Goal: Obtain resource: Download file/media

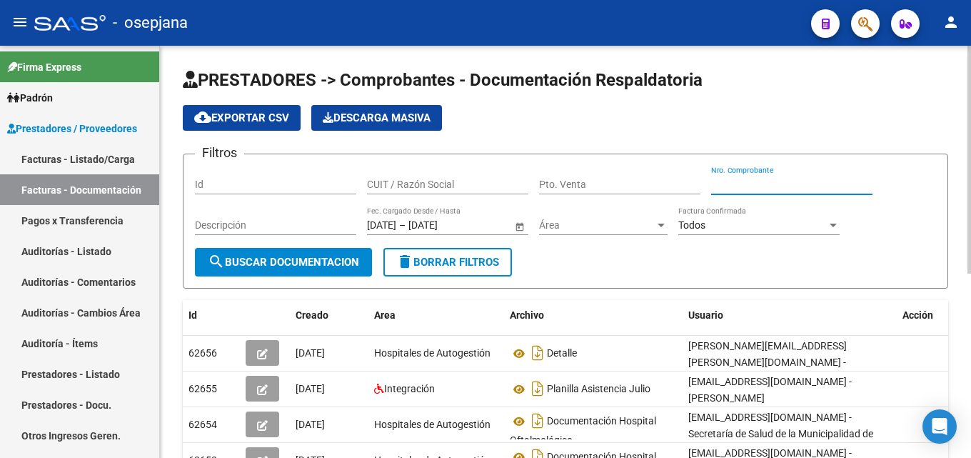
click at [720, 186] on input "Nro. Comprobante" at bounding box center [791, 184] width 161 height 12
type input "975"
click at [321, 261] on span "search Buscar Documentacion" at bounding box center [283, 262] width 151 height 13
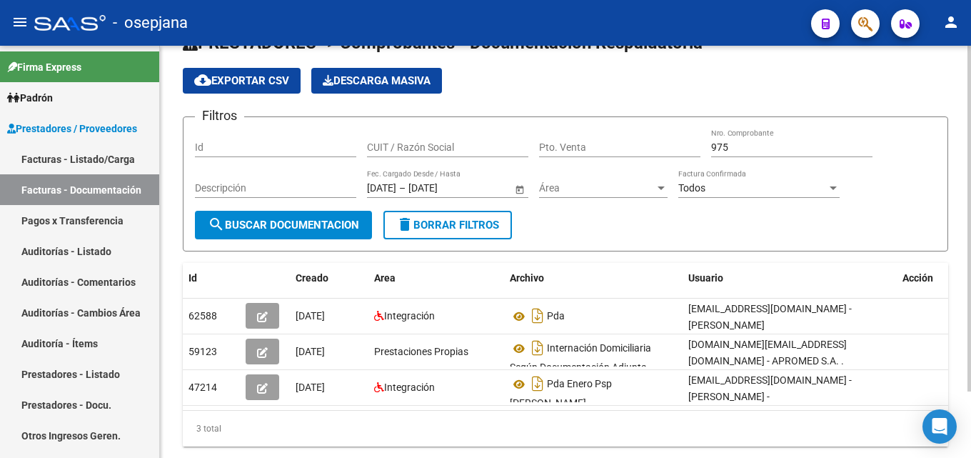
scroll to position [43, 0]
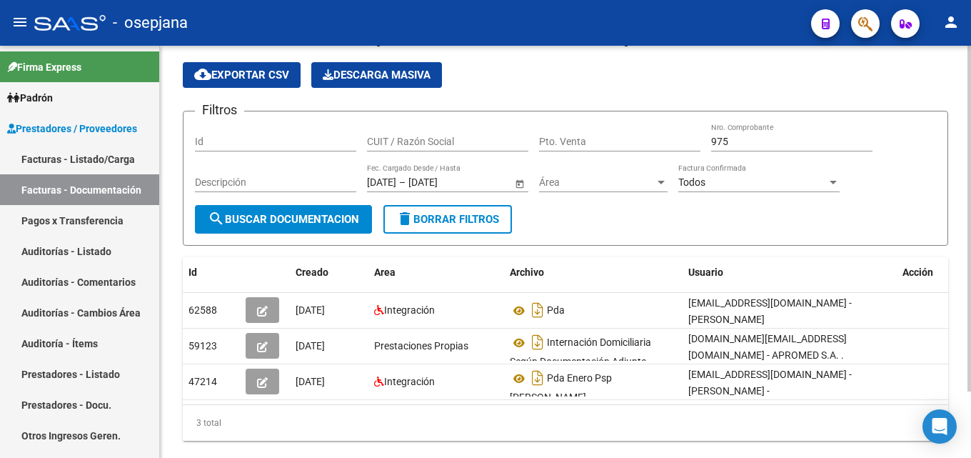
click at [970, 416] on div at bounding box center [969, 259] width 4 height 346
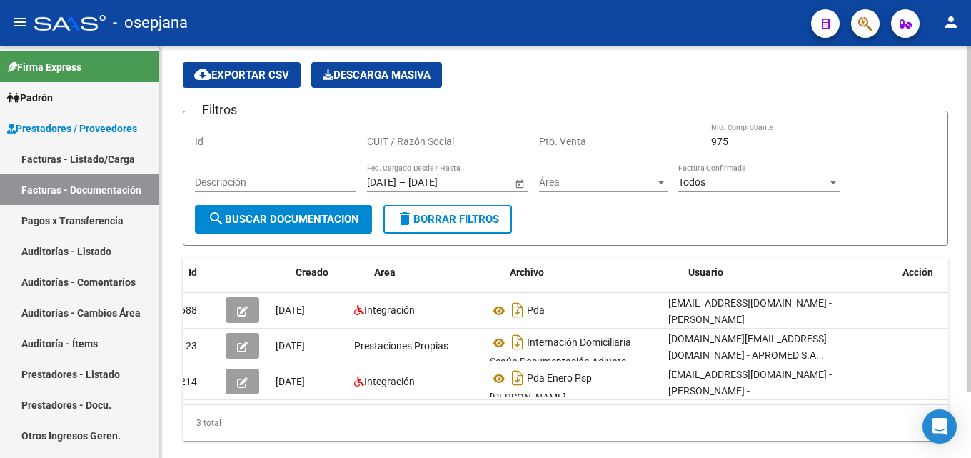
scroll to position [0, 0]
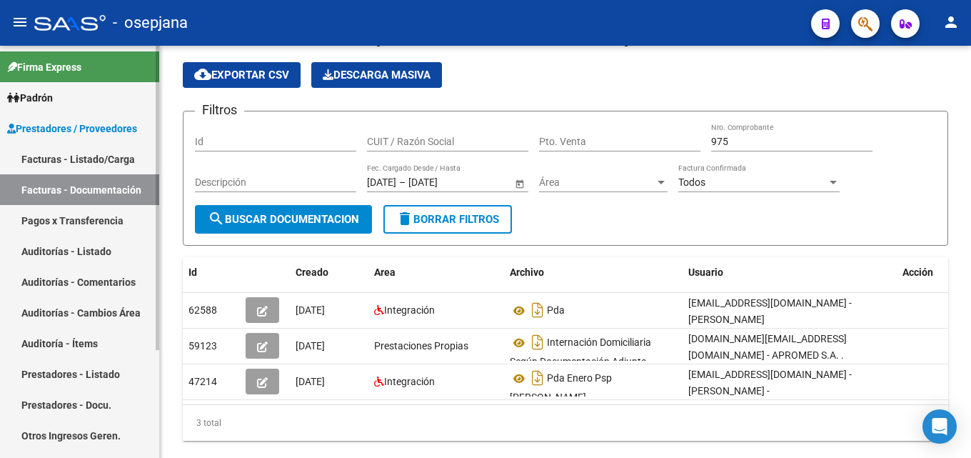
click at [92, 163] on link "Facturas - Listado/Carga" at bounding box center [79, 158] width 159 height 31
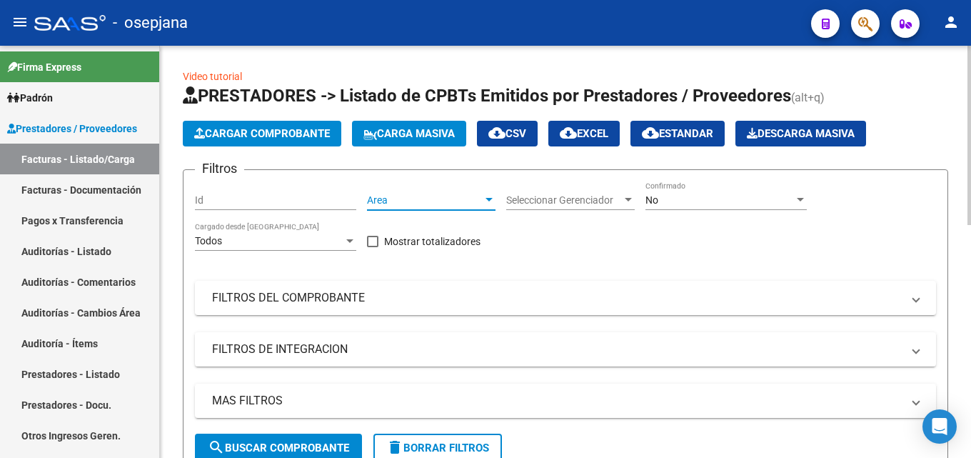
click at [485, 198] on div at bounding box center [489, 199] width 13 height 11
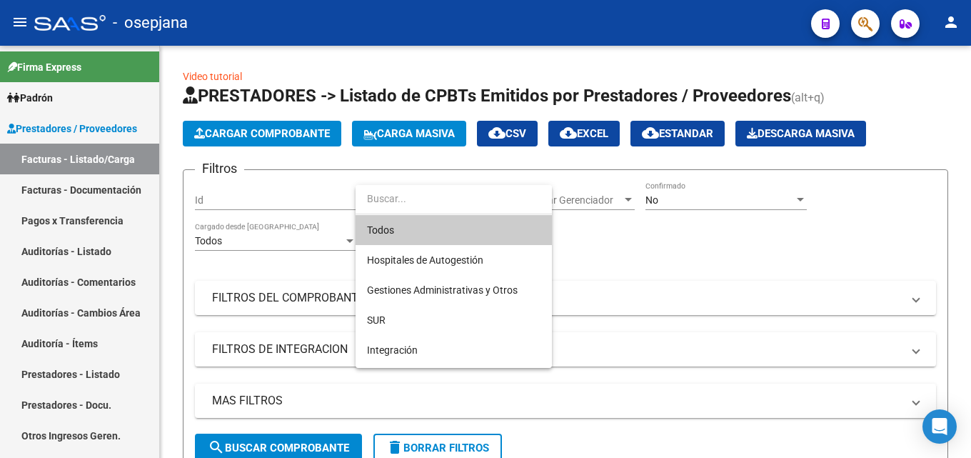
click at [429, 229] on span "Todos" at bounding box center [453, 230] width 173 height 30
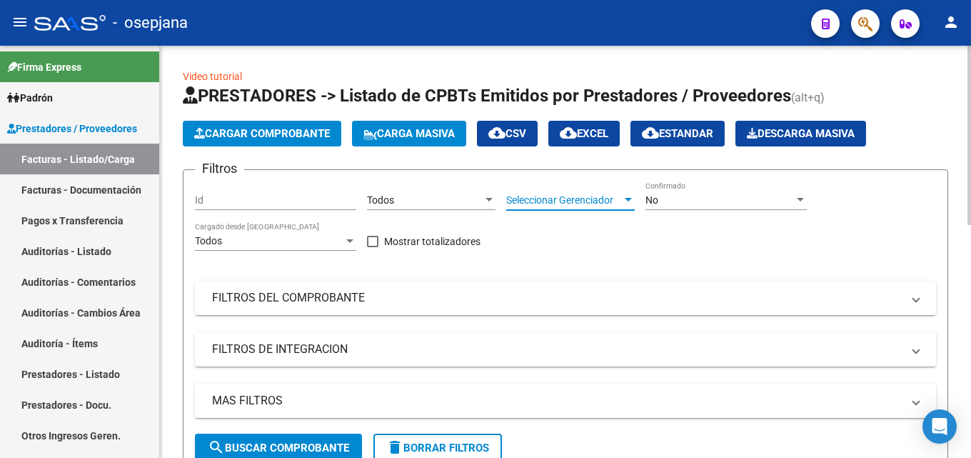
click at [595, 200] on span "Seleccionar Gerenciador" at bounding box center [564, 200] width 116 height 12
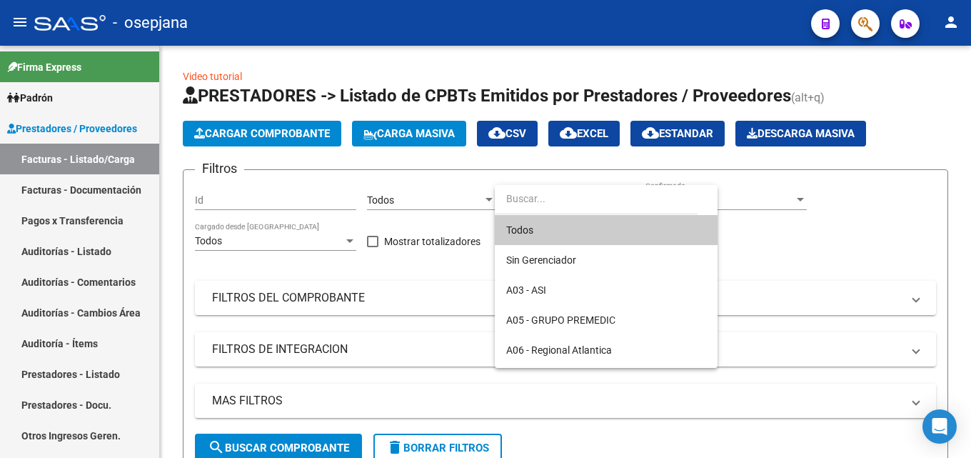
click at [539, 233] on span "Todos" at bounding box center [606, 230] width 200 height 30
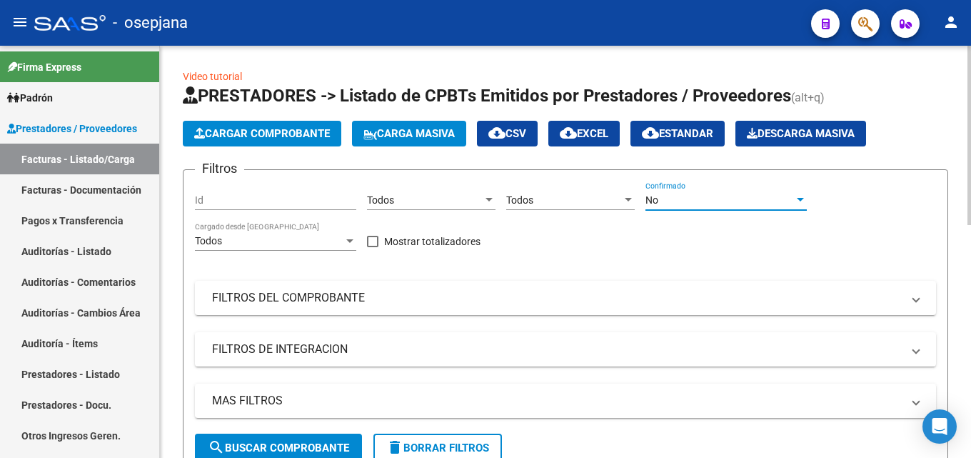
click at [678, 203] on div "No" at bounding box center [719, 200] width 148 height 12
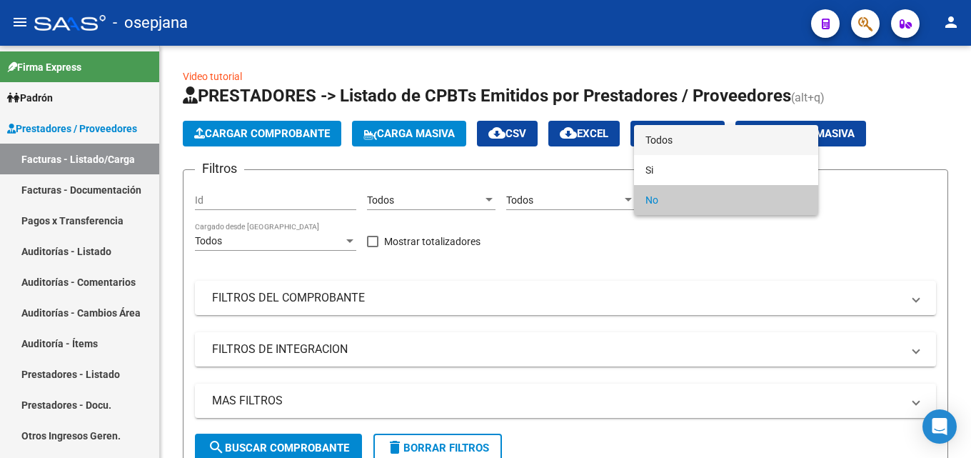
click at [649, 138] on span "Todos" at bounding box center [725, 140] width 161 height 30
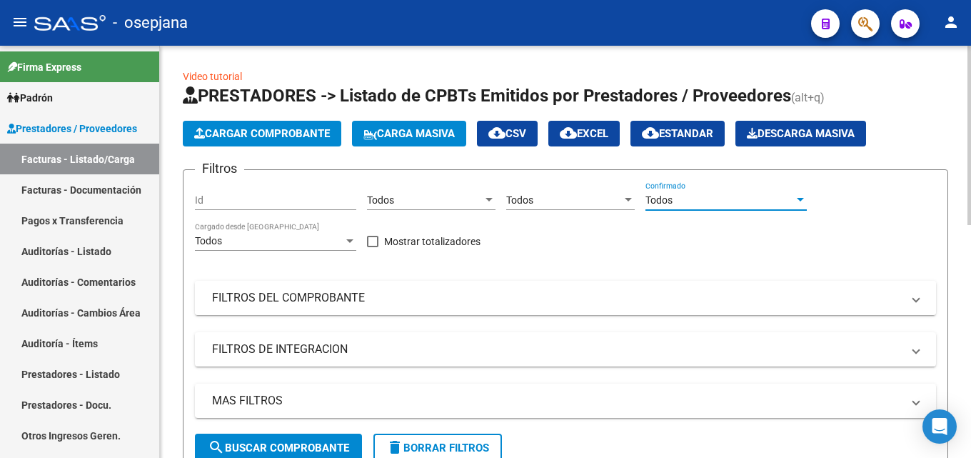
click at [425, 301] on mat-panel-title "FILTROS DEL COMPROBANTE" at bounding box center [557, 298] width 690 height 16
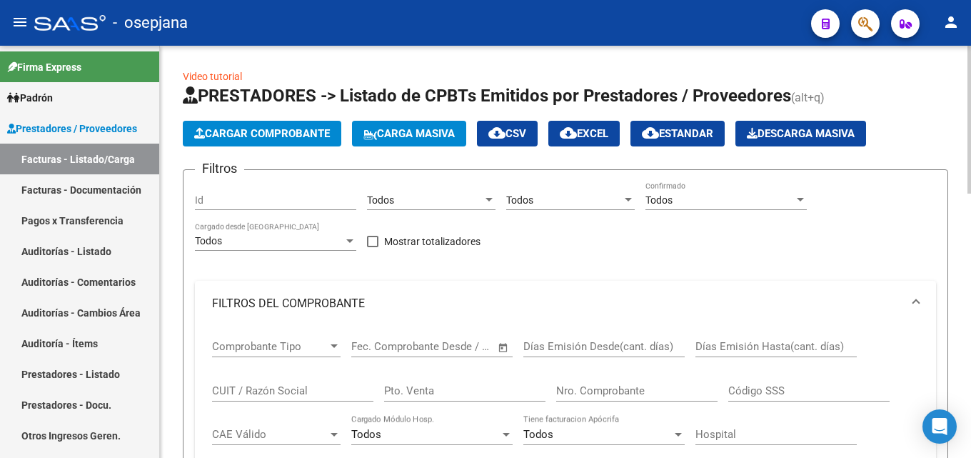
click at [605, 397] on div "Nro. Comprobante" at bounding box center [636, 386] width 161 height 31
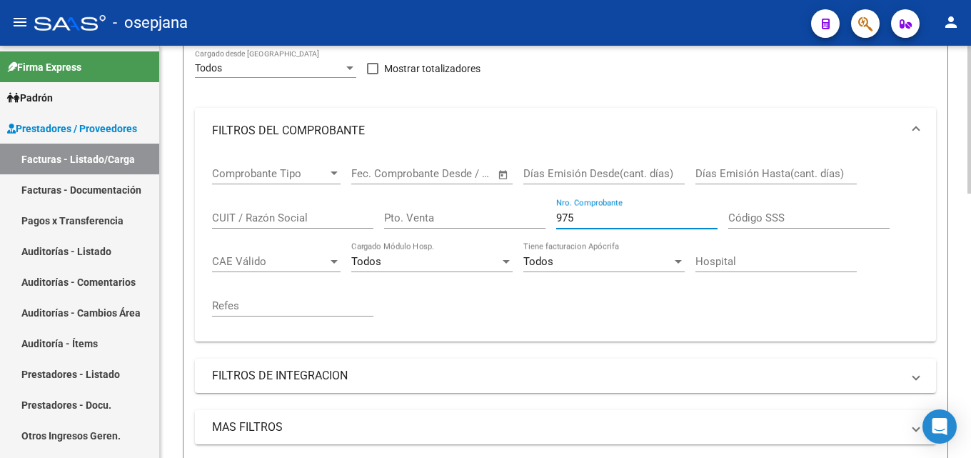
scroll to position [216, 0]
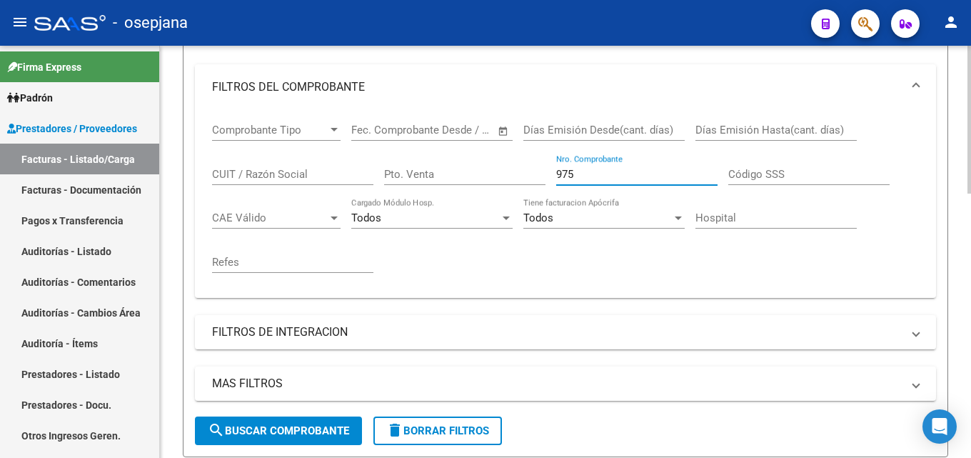
click at [955, 261] on div "Video tutorial PRESTADORES -> Listado de CPBTs Emitidos por Prestadores / Prove…" at bounding box center [567, 396] width 815 height 1134
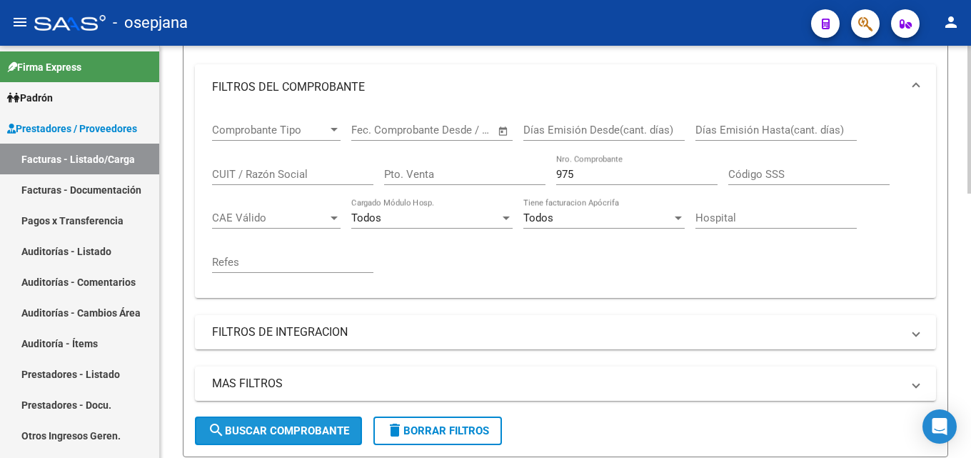
click at [268, 433] on span "search Buscar Comprobante" at bounding box center [278, 430] width 141 height 13
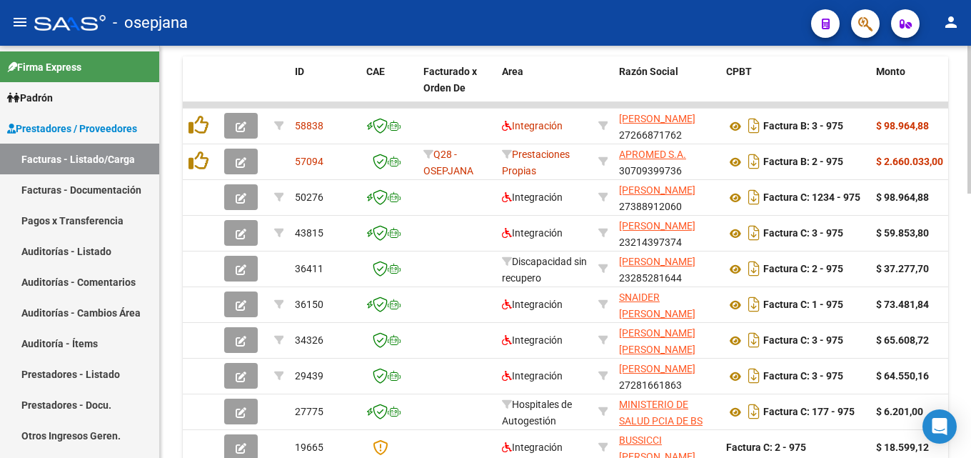
click at [969, 444] on div at bounding box center [969, 252] width 4 height 412
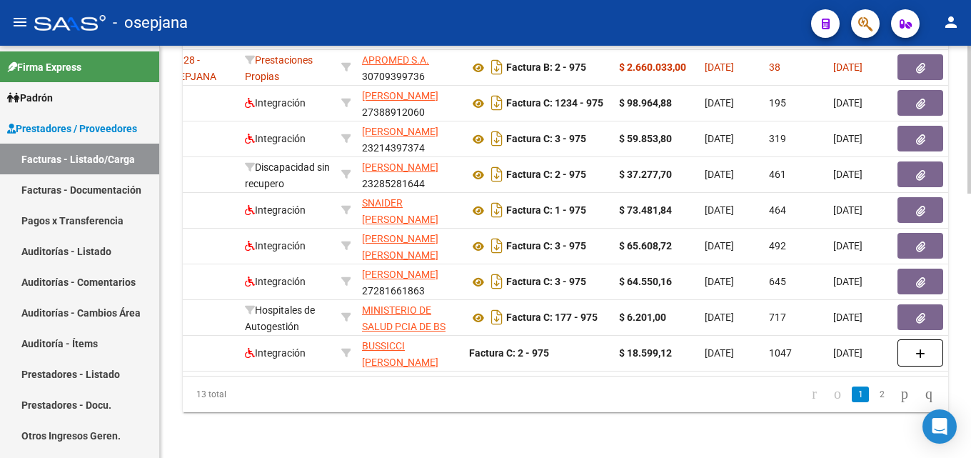
scroll to position [0, 286]
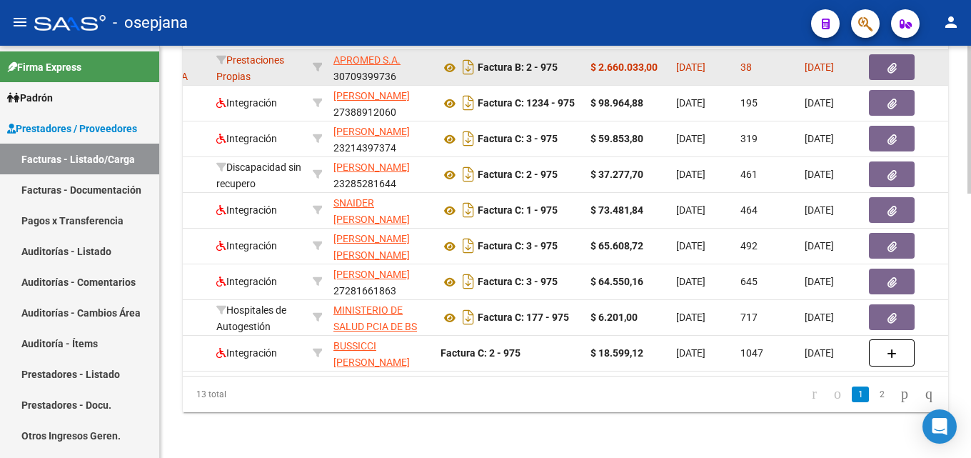
click at [895, 63] on icon "button" at bounding box center [891, 68] width 9 height 11
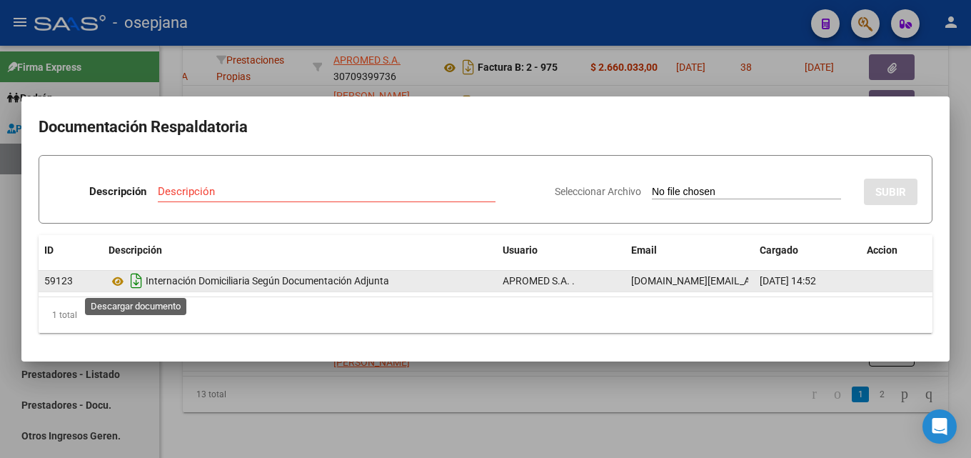
click at [136, 281] on icon "Descargar documento" at bounding box center [136, 280] width 19 height 23
click at [343, 26] on div at bounding box center [485, 229] width 971 height 458
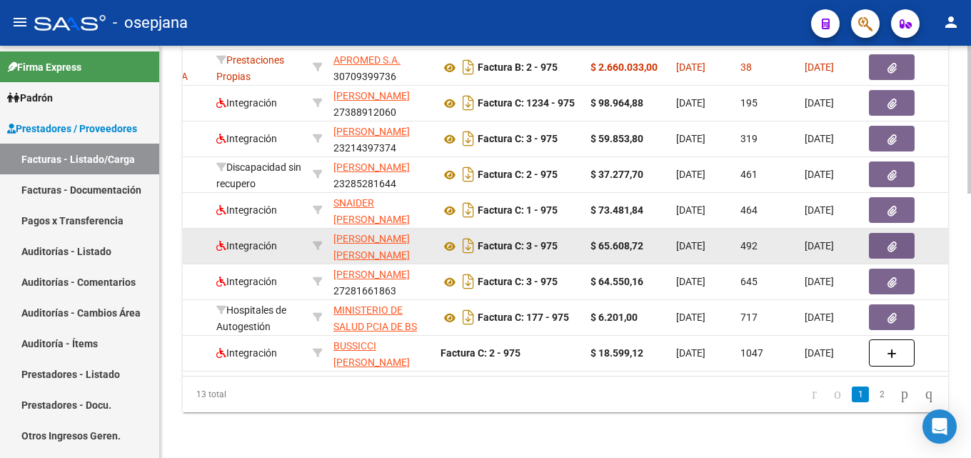
scroll to position [0, 0]
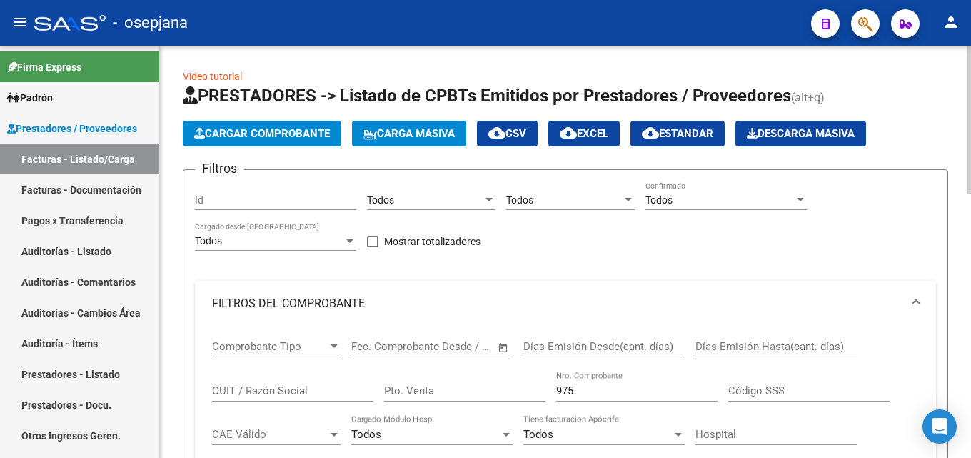
click at [580, 391] on input "975" at bounding box center [636, 390] width 161 height 13
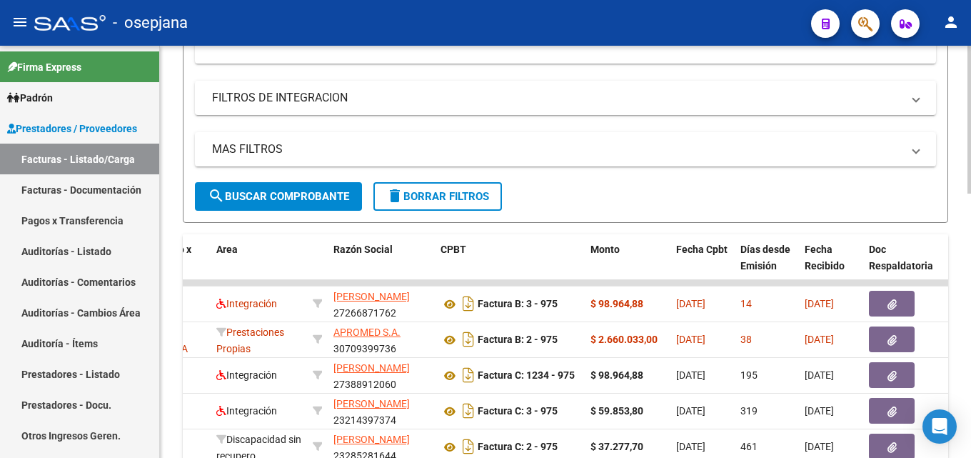
scroll to position [457, 0]
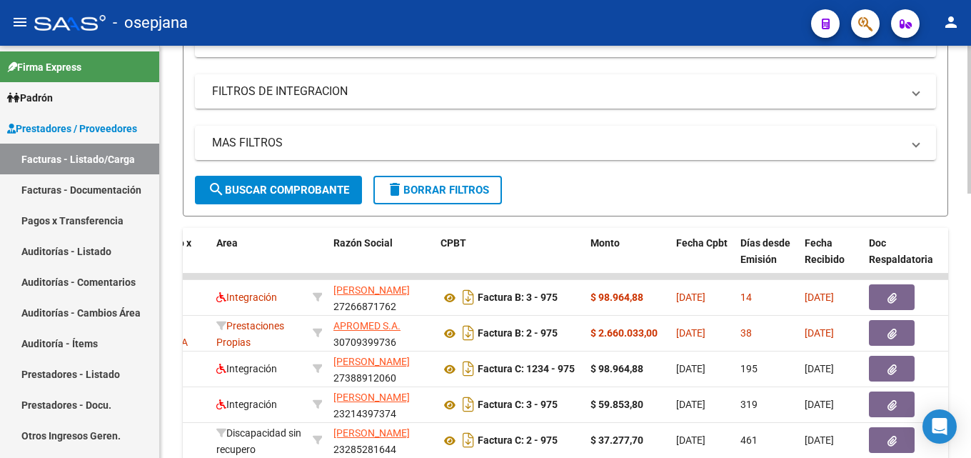
click at [955, 349] on div "Video tutorial PRESTADORES -> Listado de CPBTs Emitidos por Prestadores / Prove…" at bounding box center [567, 156] width 815 height 1134
type input "976"
click at [268, 190] on span "search Buscar Comprobante" at bounding box center [278, 189] width 141 height 13
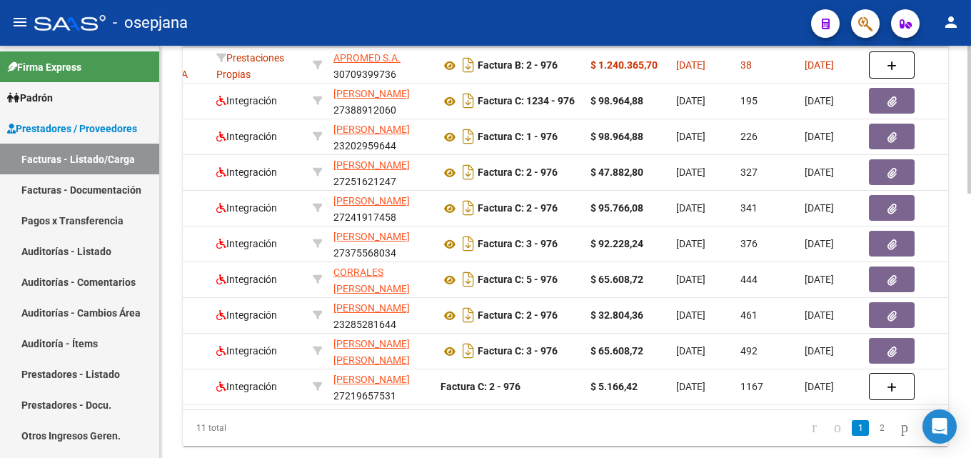
scroll to position [729, 0]
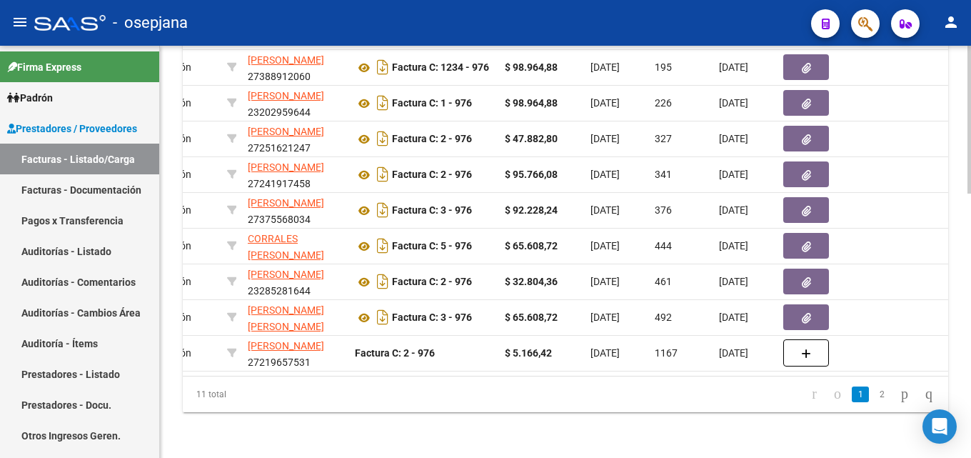
scroll to position [0, 400]
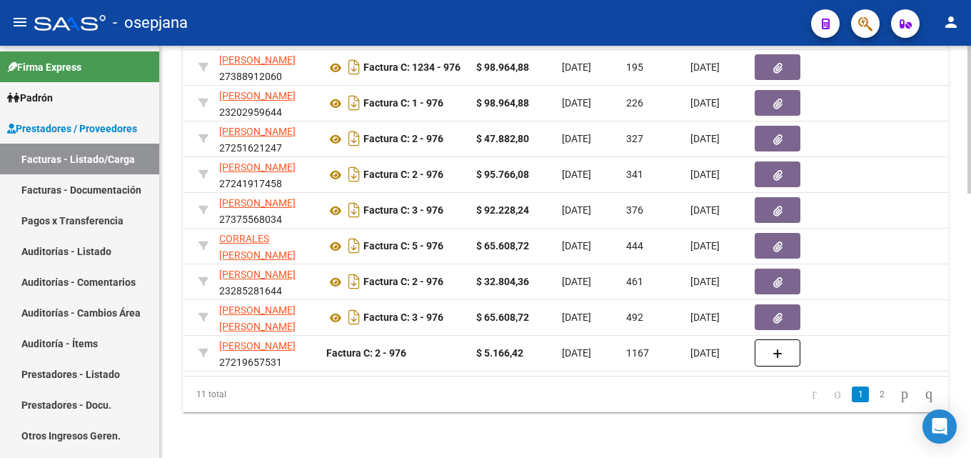
drag, startPoint x: 967, startPoint y: 376, endPoint x: 967, endPoint y: 361, distance: 15.0
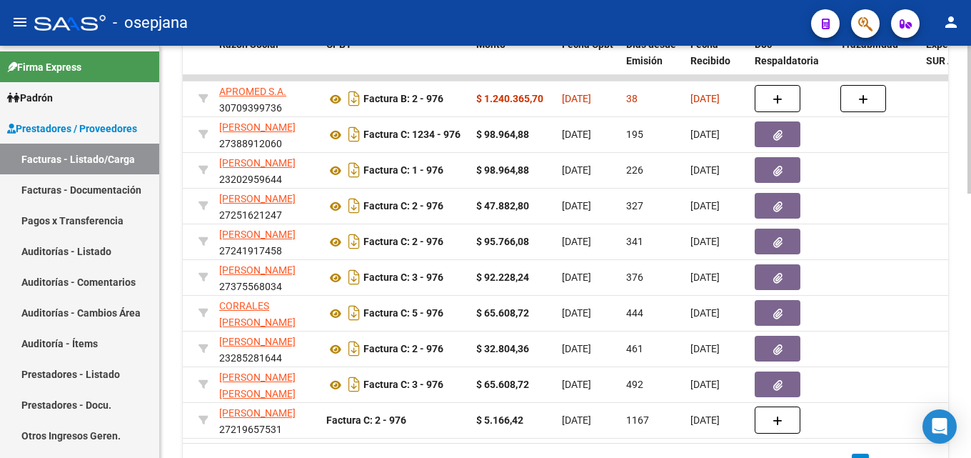
scroll to position [653, 0]
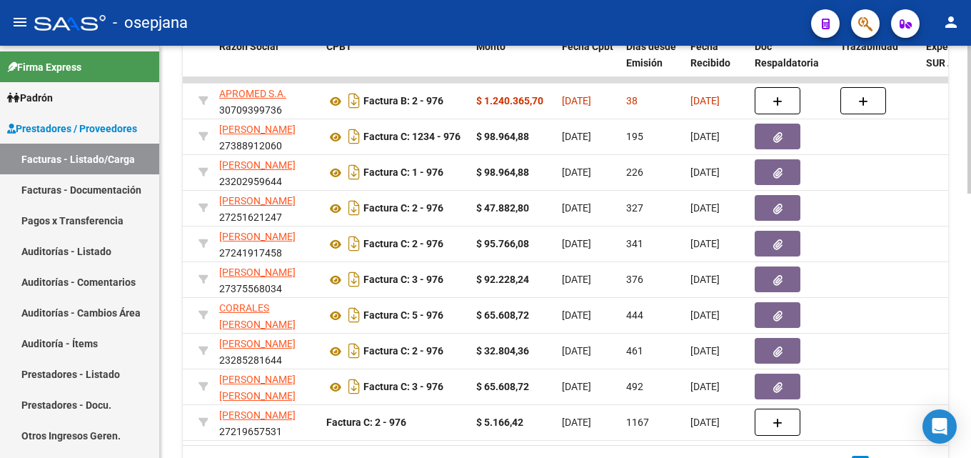
click at [970, 295] on div at bounding box center [969, 358] width 4 height 148
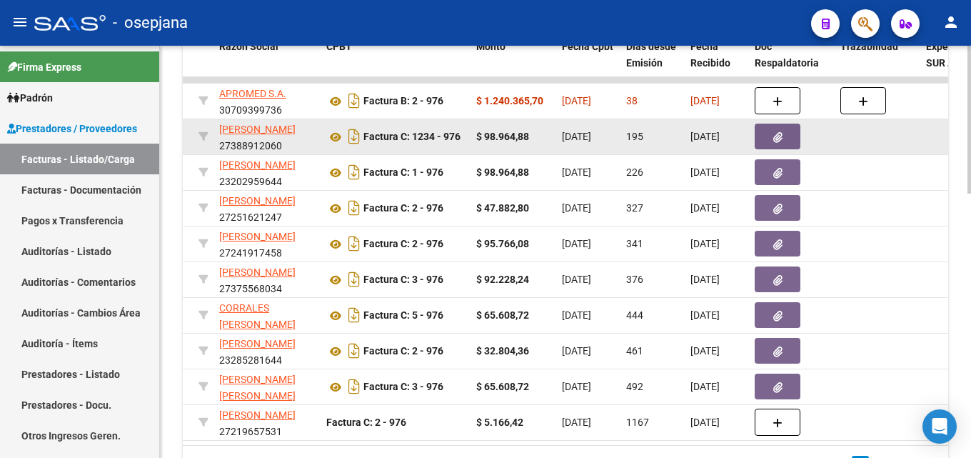
click at [780, 137] on icon "button" at bounding box center [777, 137] width 9 height 11
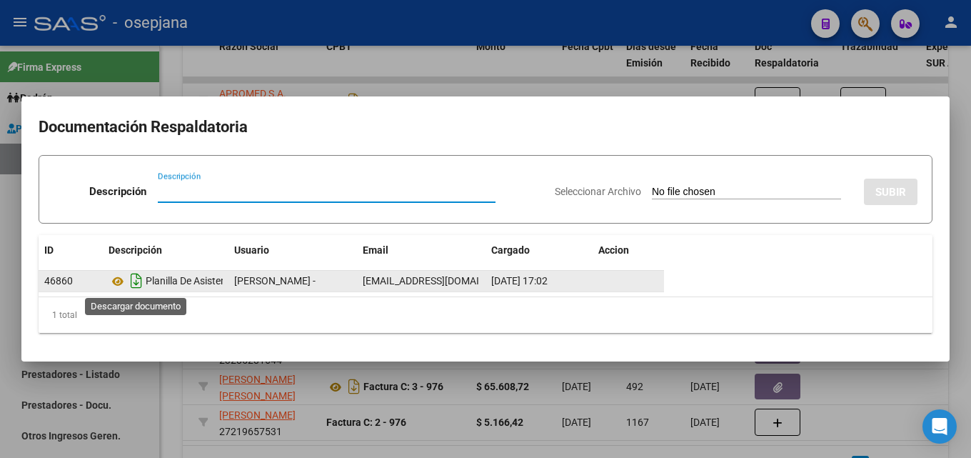
click at [136, 281] on icon "Descargar documento" at bounding box center [136, 280] width 19 height 23
